Goal: Use online tool/utility: Utilize a website feature to perform a specific function

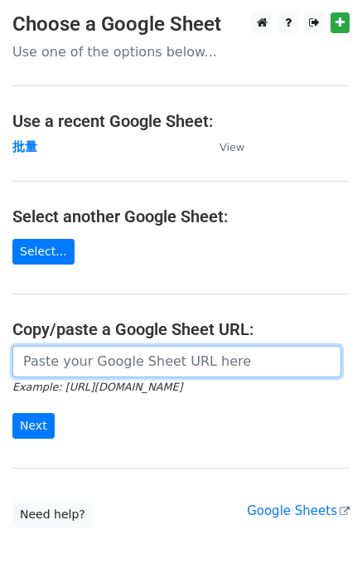
click at [60, 356] on input "url" at bounding box center [176, 362] width 329 height 32
paste input "https://docs.google.com/spreadsheets/d/1OdUcEapwDADx0zbrvSCU0vXH1fP2oNqM76vy0e6…"
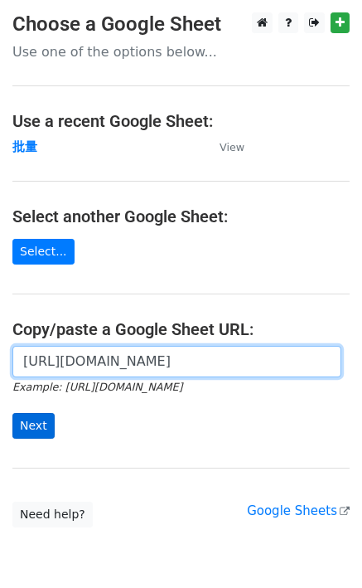
scroll to position [0, 437]
type input "[URL][DOMAIN_NAME]"
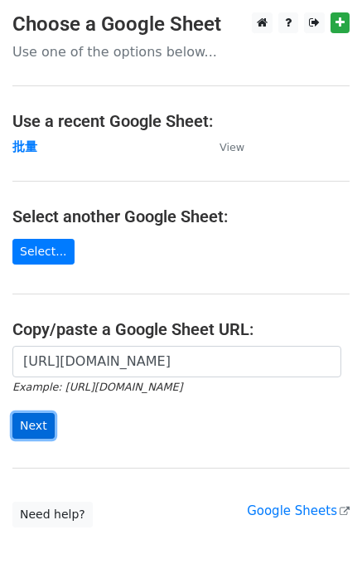
scroll to position [0, 0]
click at [32, 422] on input "Next" at bounding box center [33, 426] width 42 height 26
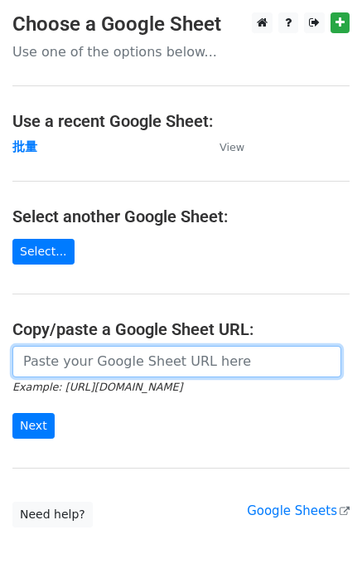
click at [59, 365] on input "url" at bounding box center [176, 362] width 329 height 32
paste input "[URL][DOMAIN_NAME]"
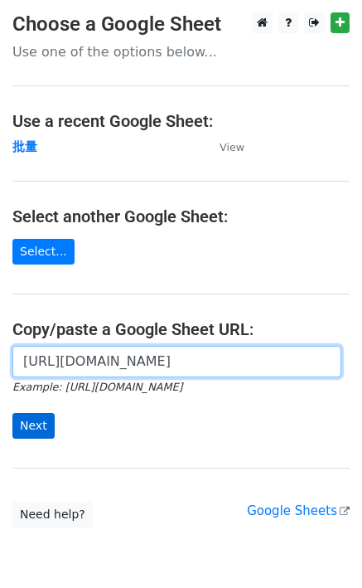
type input "[URL][DOMAIN_NAME]"
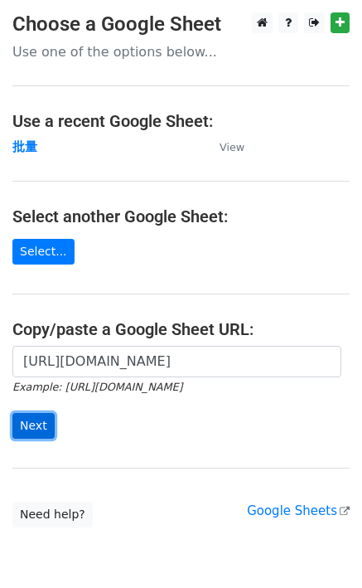
click at [36, 424] on input "Next" at bounding box center [33, 426] width 42 height 26
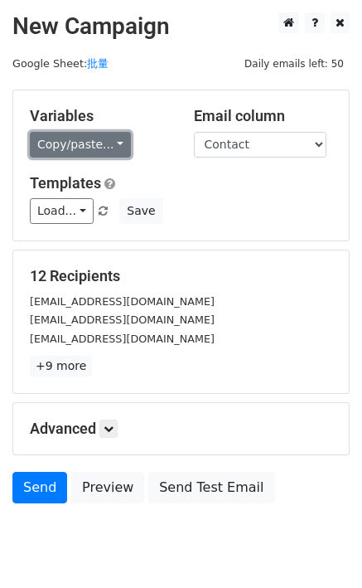
click at [55, 148] on link "Copy/paste..." at bounding box center [80, 145] width 101 height 26
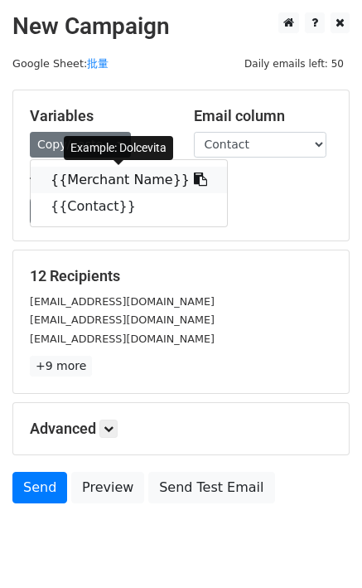
click at [60, 178] on link "{{Merchant Name}}" at bounding box center [129, 180] width 196 height 27
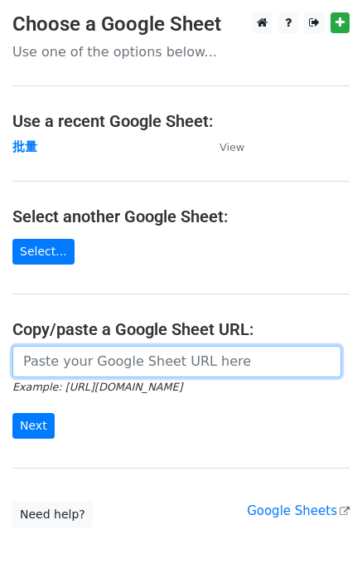
click at [35, 363] on input "url" at bounding box center [176, 362] width 329 height 32
paste input "[URL][DOMAIN_NAME]"
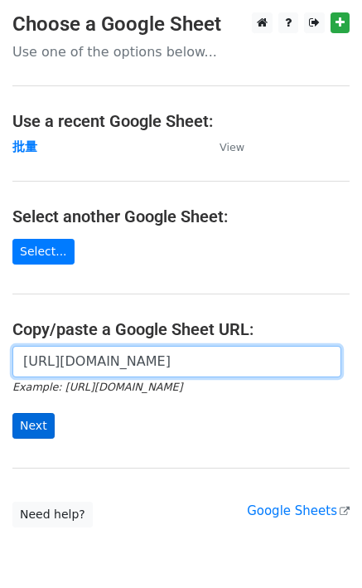
type input "https://docs.google.com/spreadsheets/d/1OdUcEapwDADx0zbrvSCU0vXH1fP2oNqM76vy0e6…"
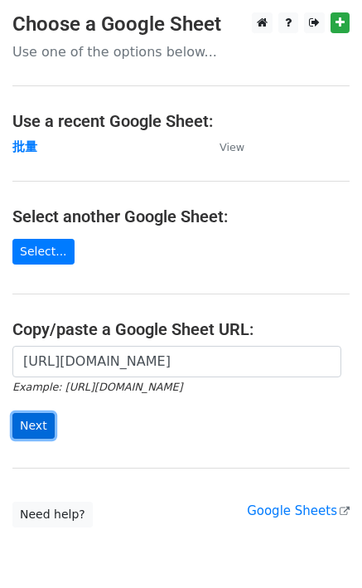
click at [33, 419] on input "Next" at bounding box center [33, 426] width 42 height 26
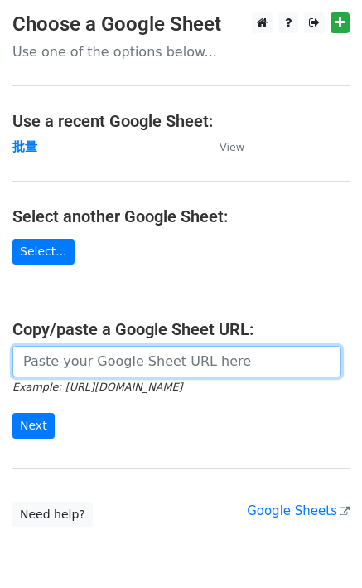
click at [46, 352] on input "url" at bounding box center [176, 362] width 329 height 32
paste input "https://docs.google.com/spreadsheets/d/1OdUcEapwDADx0zbrvSCU0vXH1fP2oNqM76vy0e6…"
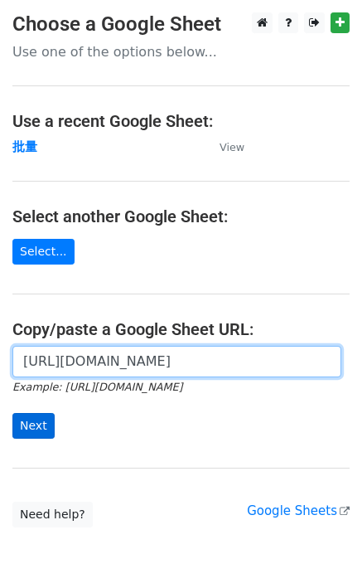
scroll to position [0, 437]
type input "https://docs.google.com/spreadsheets/d/1OdUcEapwDADx0zbrvSCU0vXH1fP2oNqM76vy0e6…"
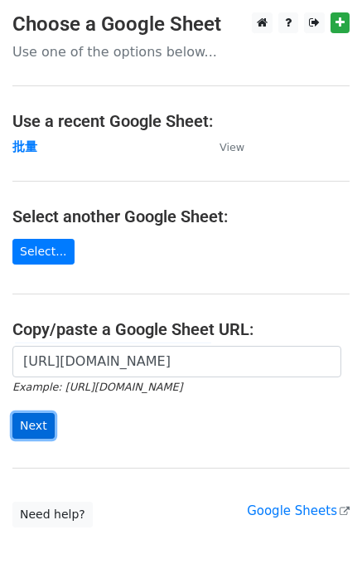
click at [31, 419] on input "Next" at bounding box center [33, 426] width 42 height 26
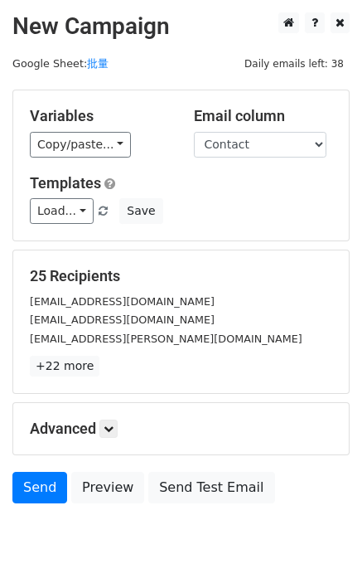
click at [66, 157] on div "Variables Copy/paste... {{Merchant Name}} {{Contact}} Email column Merchant Nam…" at bounding box center [181, 165] width 336 height 150
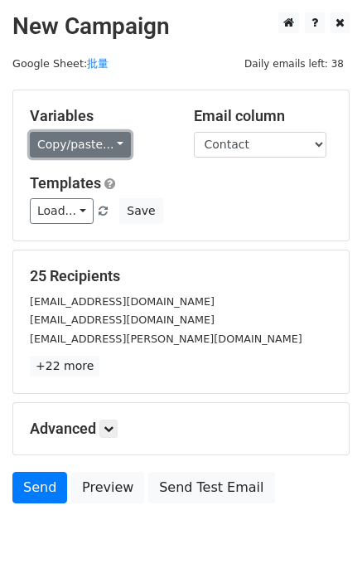
click at [63, 150] on link "Copy/paste..." at bounding box center [80, 145] width 101 height 26
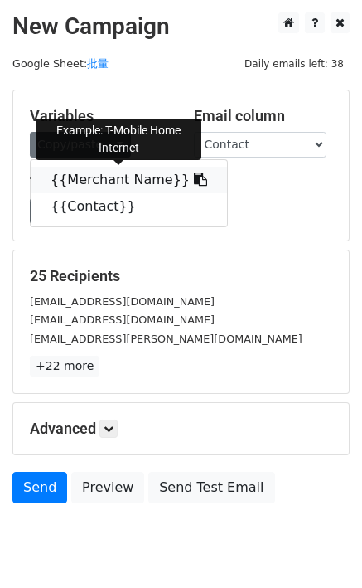
click at [68, 175] on link "{{Merchant Name}}" at bounding box center [129, 180] width 196 height 27
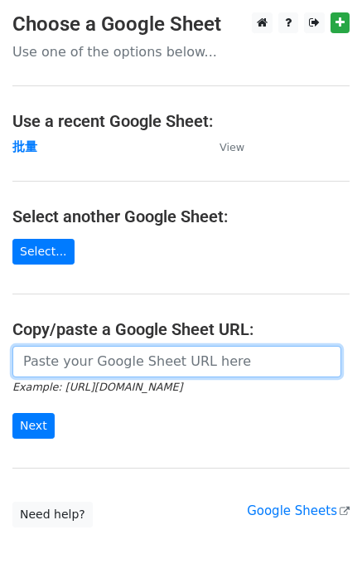
click at [62, 369] on input "url" at bounding box center [176, 362] width 329 height 32
paste input "https://docs.google.com/spreadsheets/d/1OdUcEapwDADx0zbrvSCU0vXH1fP2oNqM76vy0e6…"
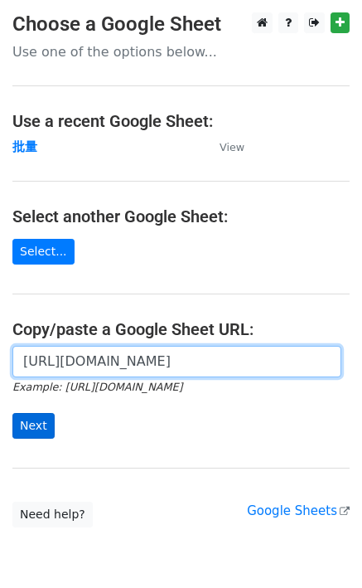
type input "https://docs.google.com/spreadsheets/d/1OdUcEapwDADx0zbrvSCU0vXH1fP2oNqM76vy0e6…"
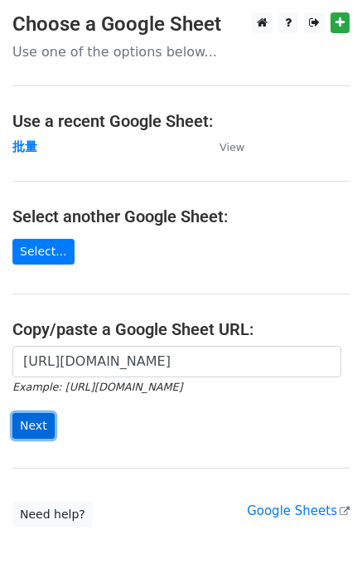
click at [25, 419] on input "Next" at bounding box center [33, 426] width 42 height 26
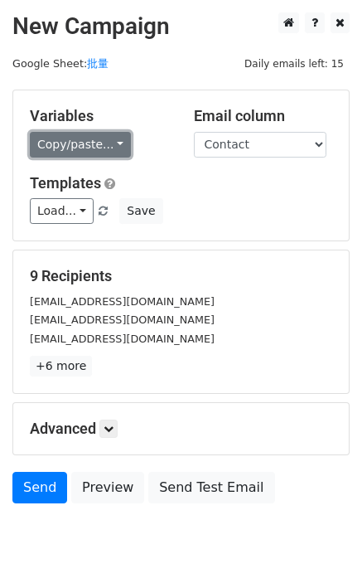
click at [68, 143] on link "Copy/paste..." at bounding box center [80, 145] width 101 height 26
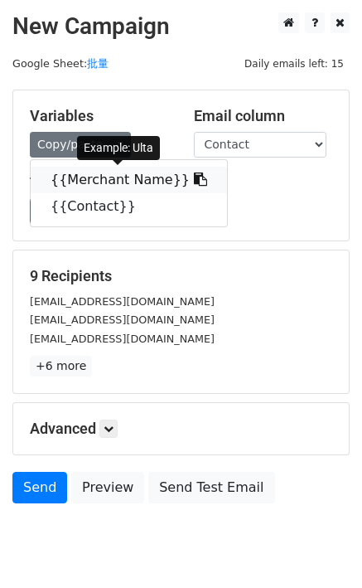
click at [85, 172] on link "{{Merchant Name}}" at bounding box center [129, 180] width 196 height 27
